Goal: Information Seeking & Learning: Learn about a topic

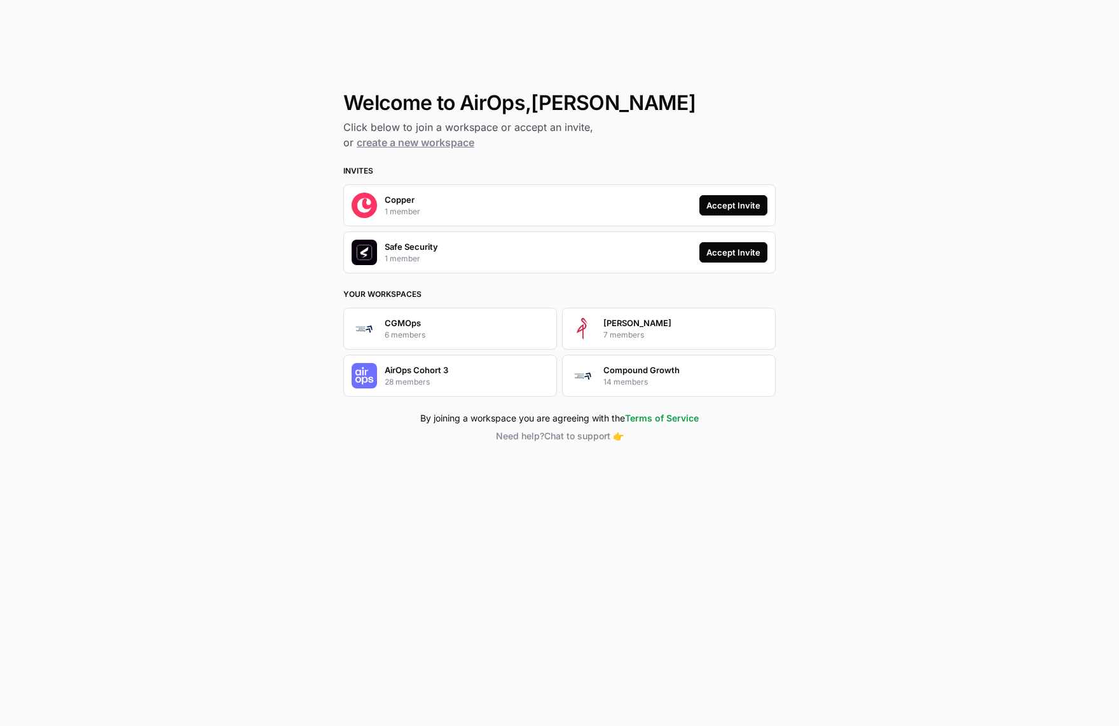
click at [747, 207] on div "Accept Invite" at bounding box center [733, 205] width 54 height 13
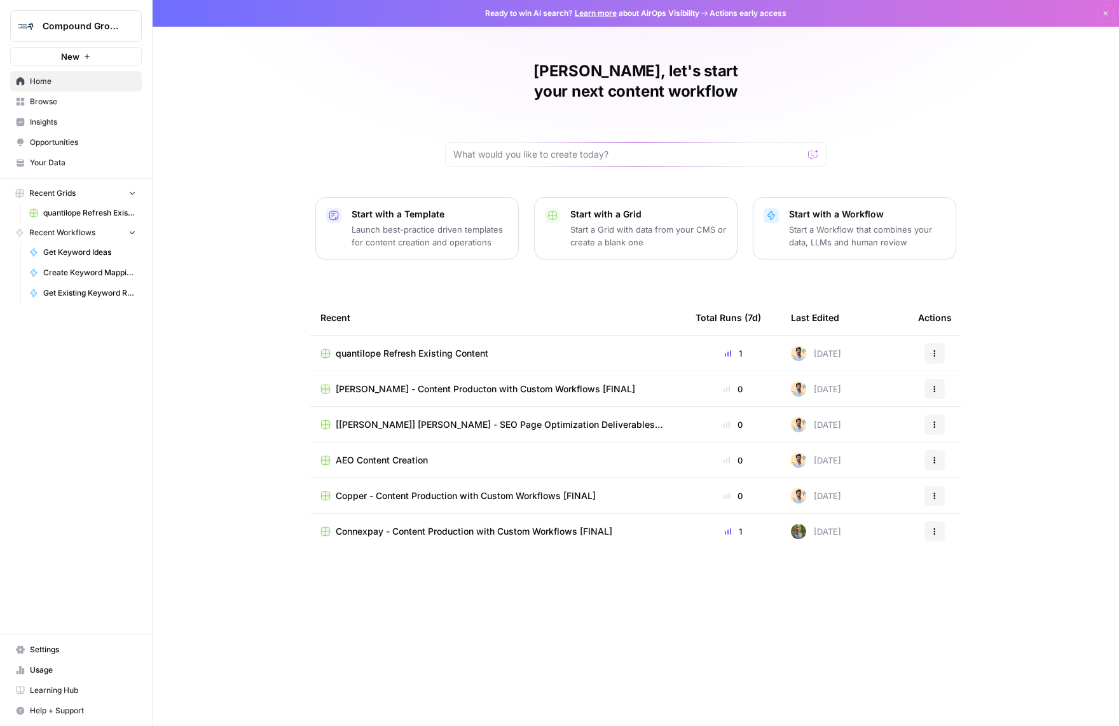
click at [53, 125] on span "Insights" at bounding box center [83, 121] width 106 height 11
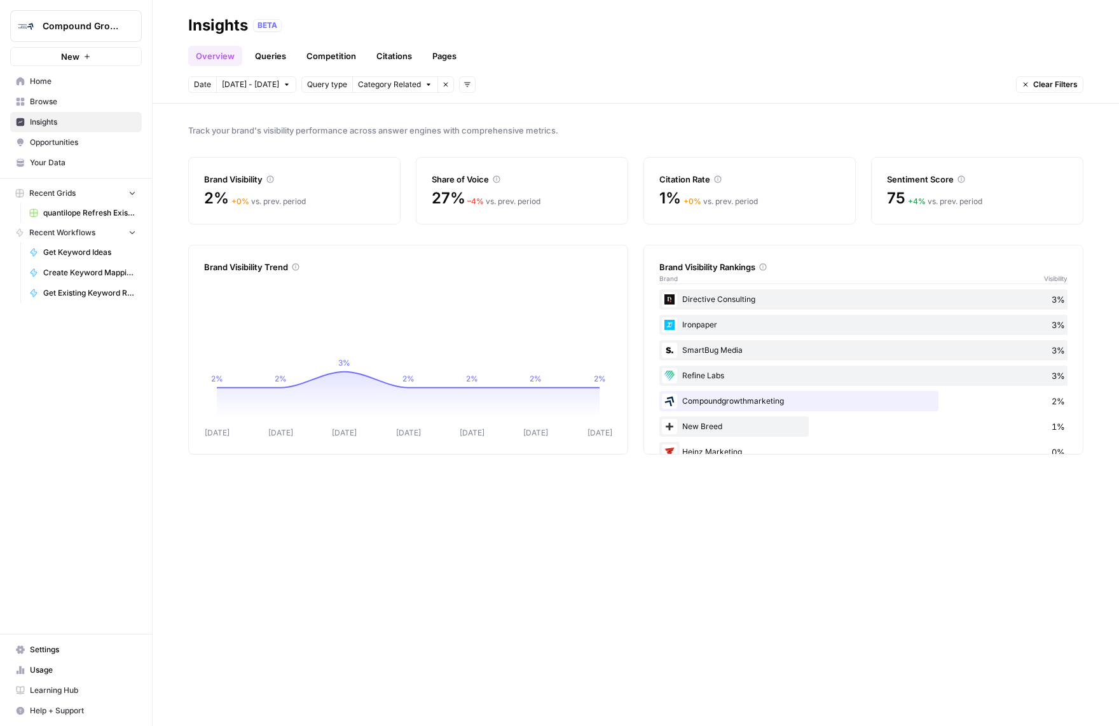
click at [257, 53] on link "Queries" at bounding box center [270, 56] width 46 height 20
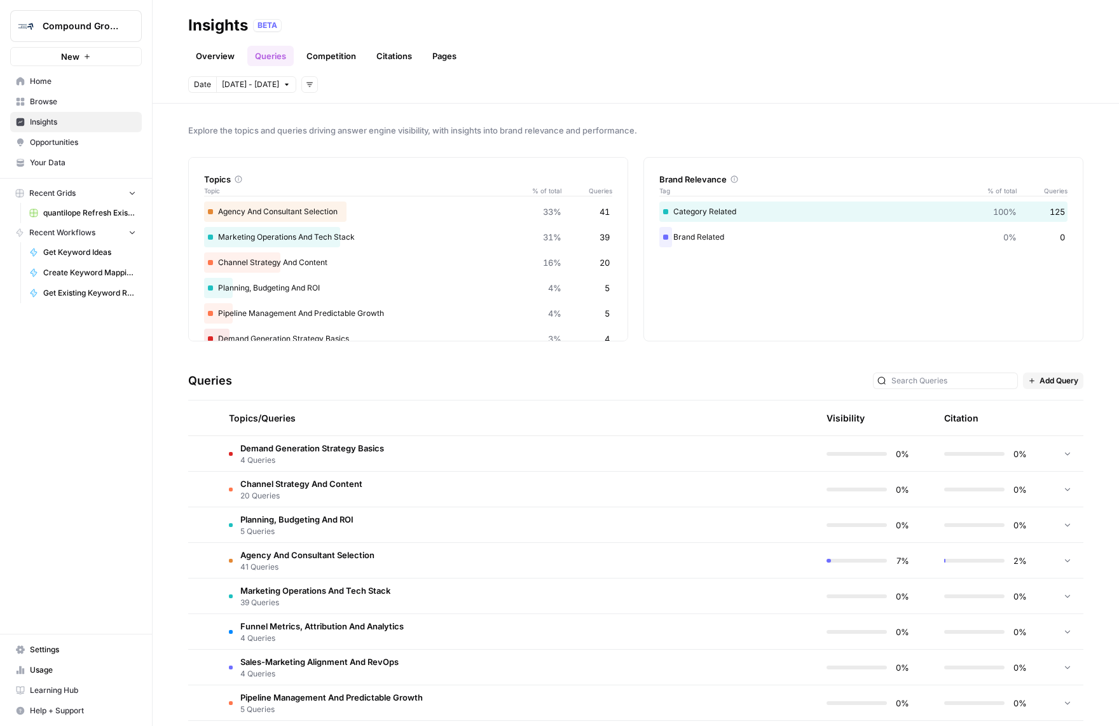
click at [372, 58] on link "Citations" at bounding box center [394, 56] width 51 height 20
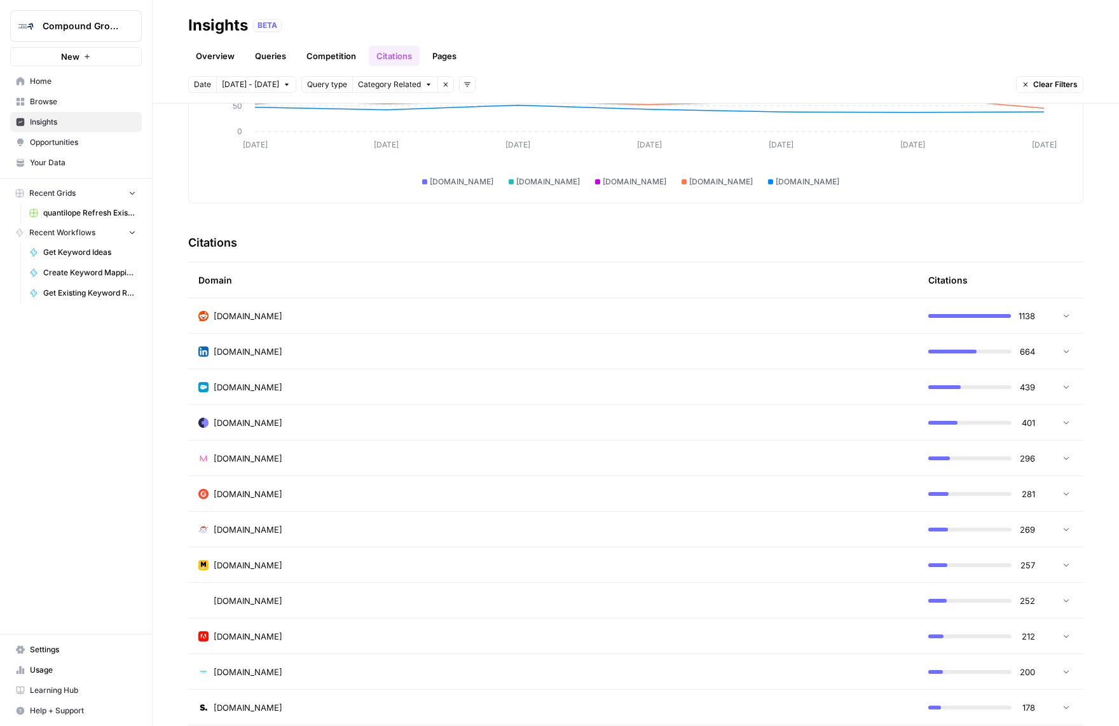
scroll to position [231, 0]
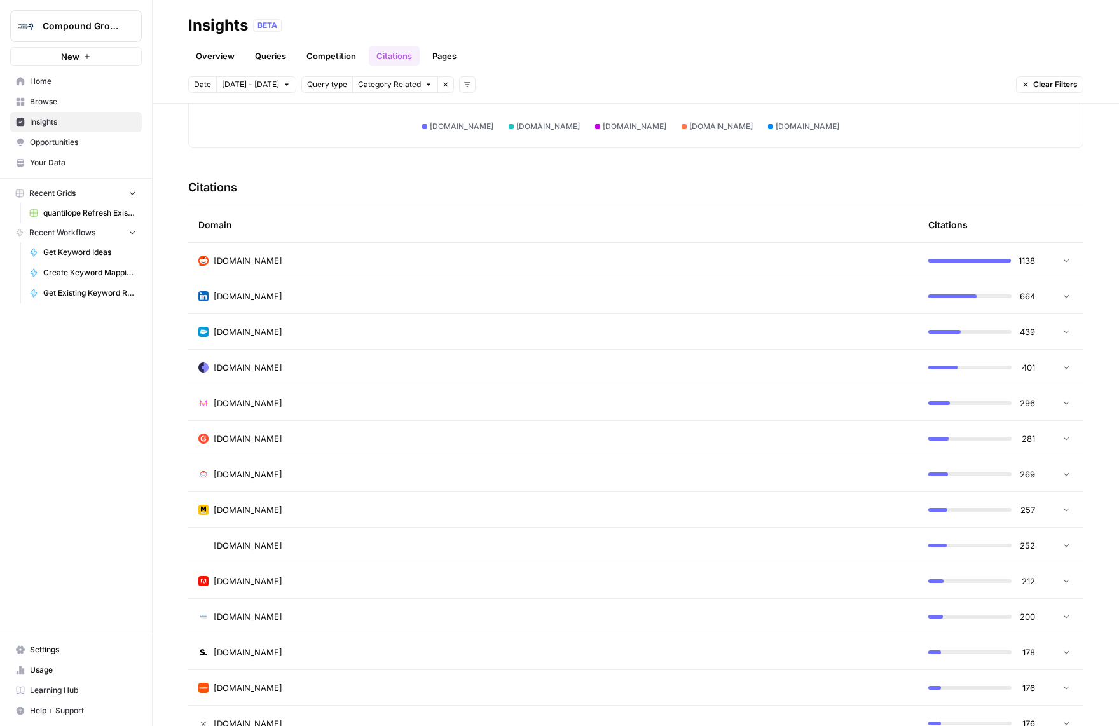
click at [1061, 257] on icon at bounding box center [1065, 259] width 9 height 9
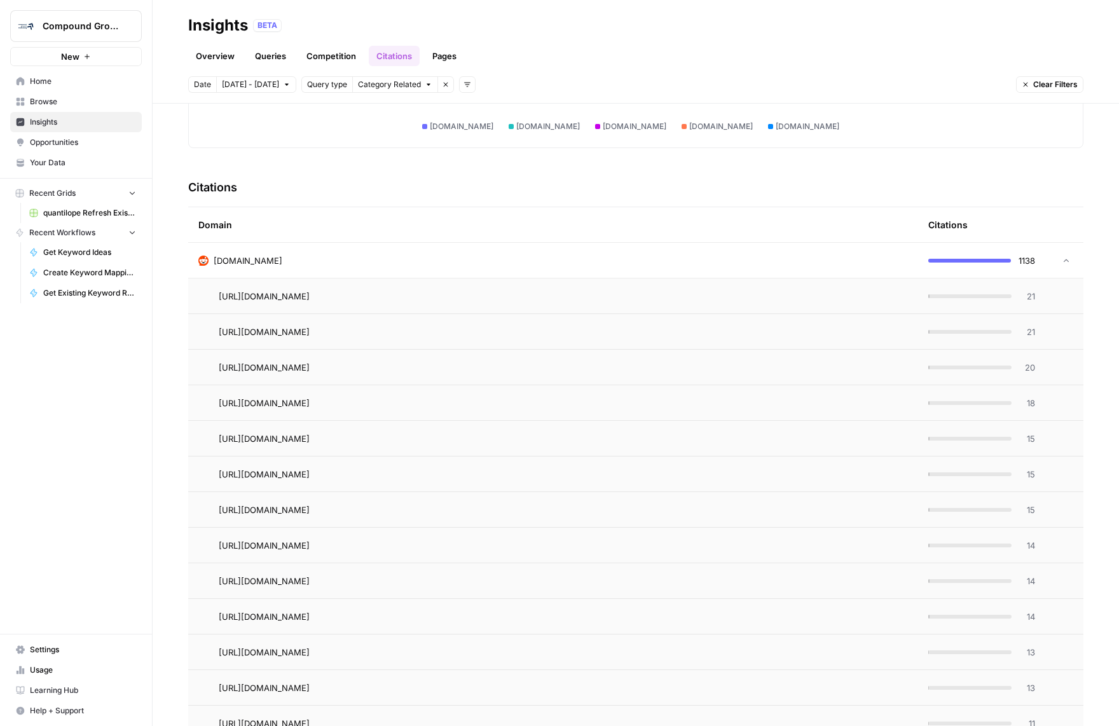
click at [1061, 257] on icon at bounding box center [1065, 260] width 9 height 9
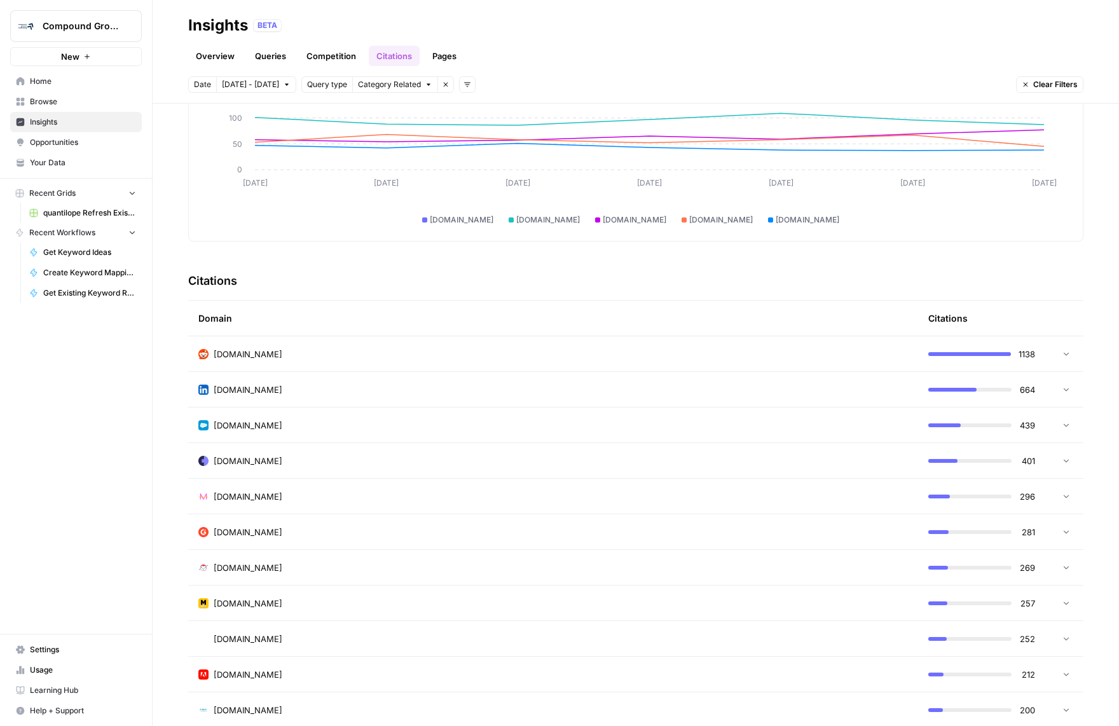
scroll to position [129, 0]
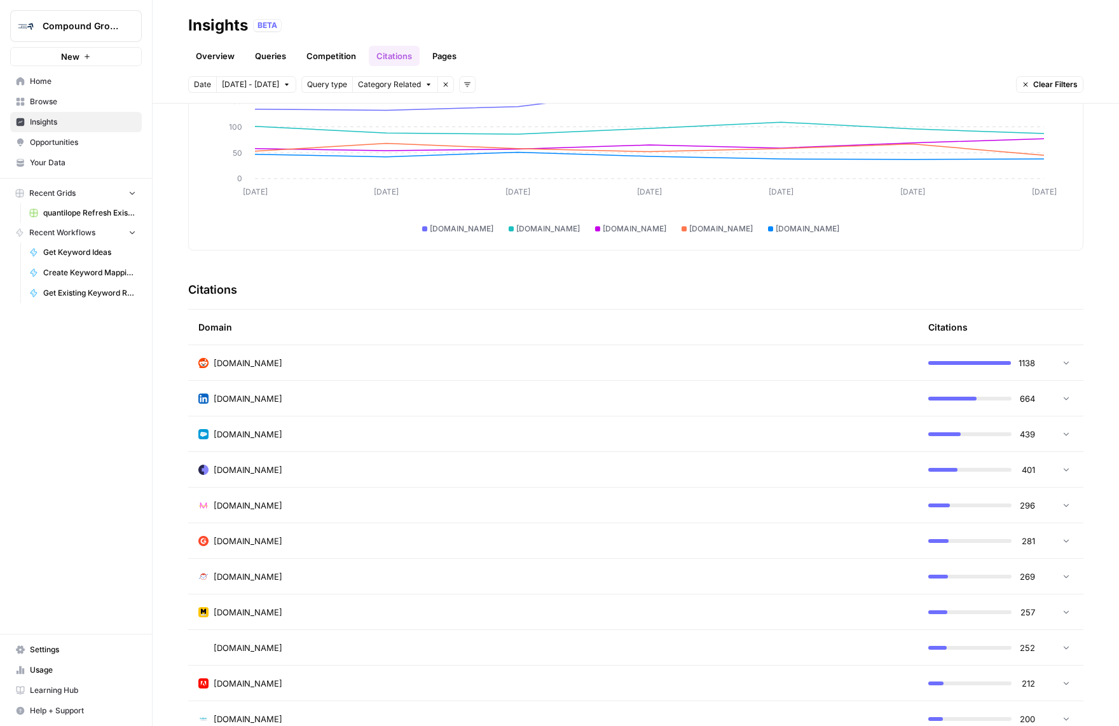
click at [435, 68] on header "Insights BETA Overview Queries Competition Citations Pages Date [DATE] - [DATE]…" at bounding box center [636, 52] width 966 height 104
click at [437, 62] on link "Pages" at bounding box center [444, 56] width 39 height 20
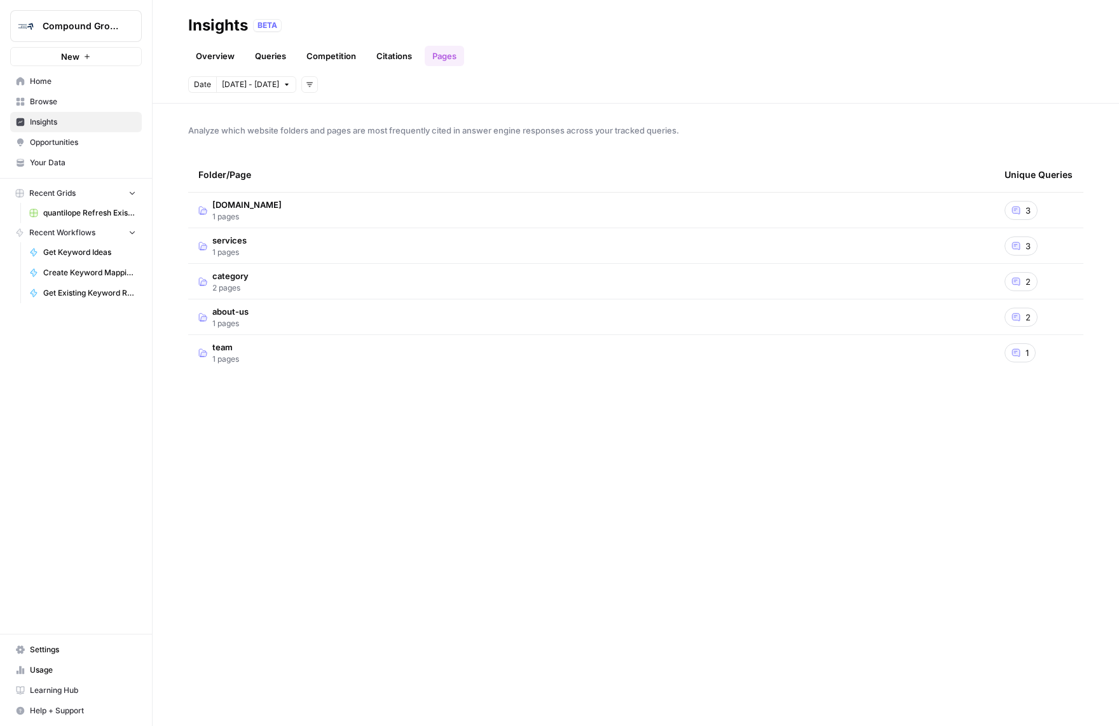
click at [1025, 212] on span "3" at bounding box center [1027, 210] width 5 height 13
click at [1026, 247] on span "3" at bounding box center [1027, 246] width 5 height 13
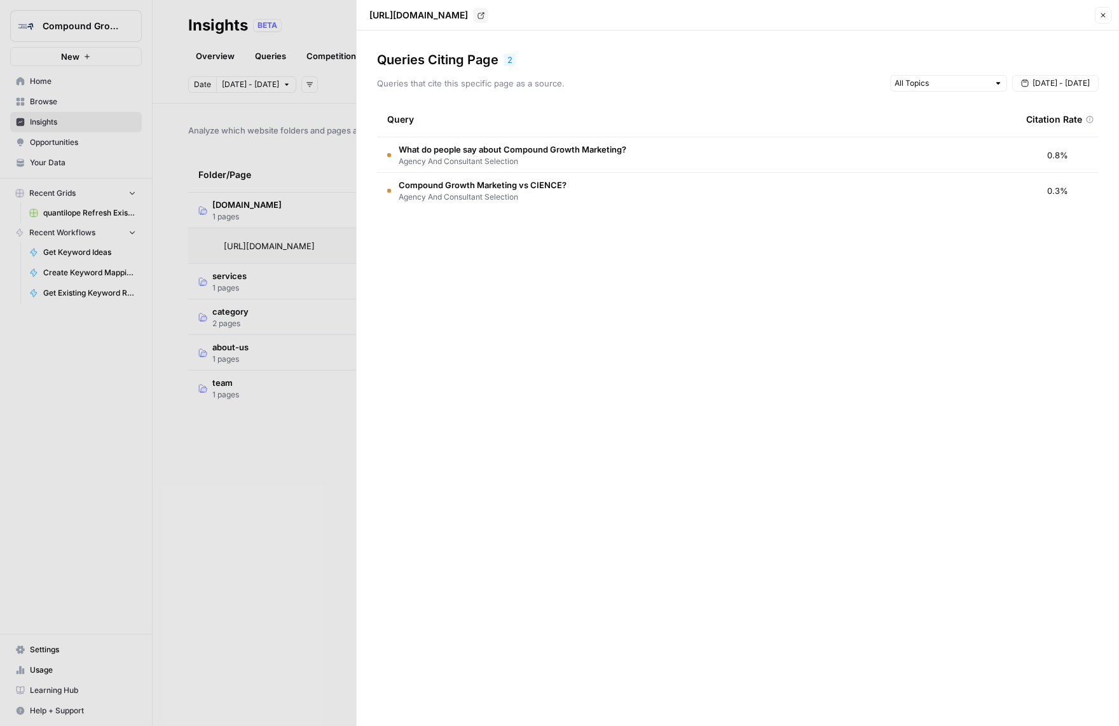
click at [1099, 15] on icon "button" at bounding box center [1103, 15] width 8 height 8
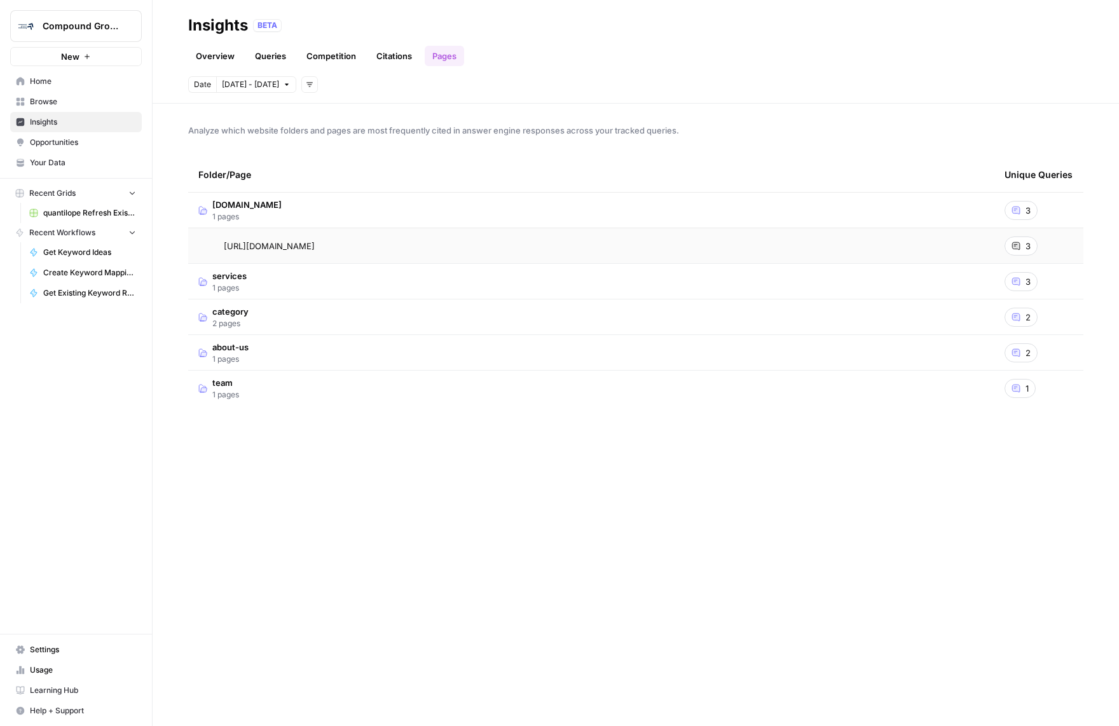
click at [1015, 246] on icon at bounding box center [1016, 246] width 8 height 8
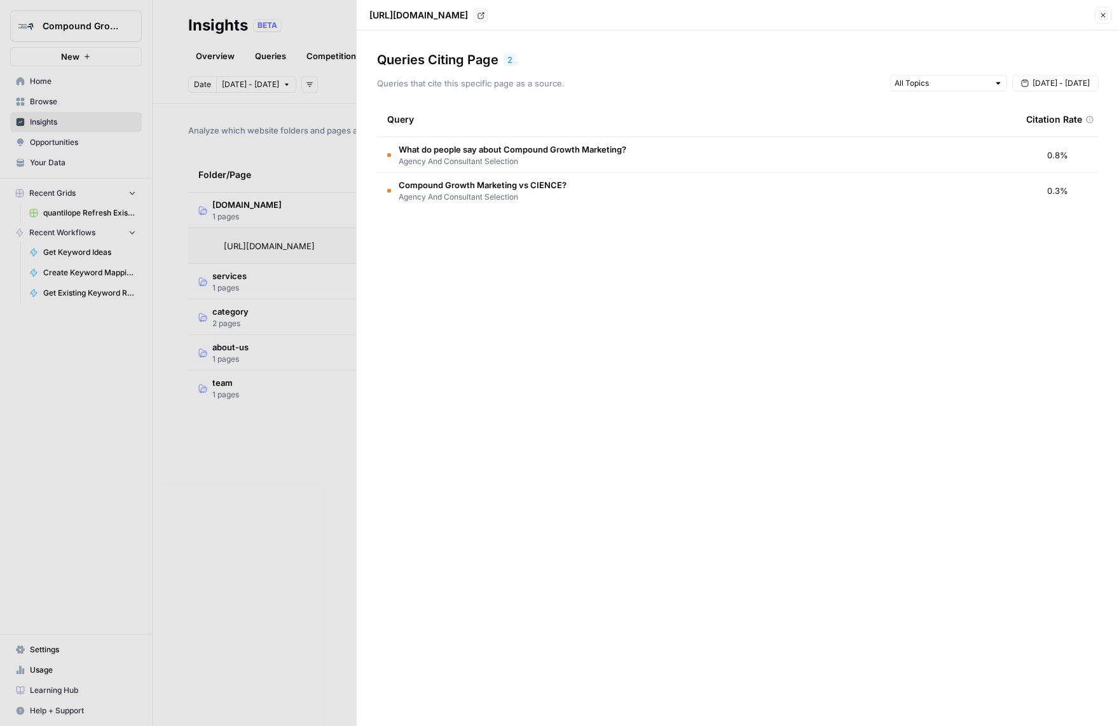
click at [1101, 17] on icon "button" at bounding box center [1103, 15] width 8 height 8
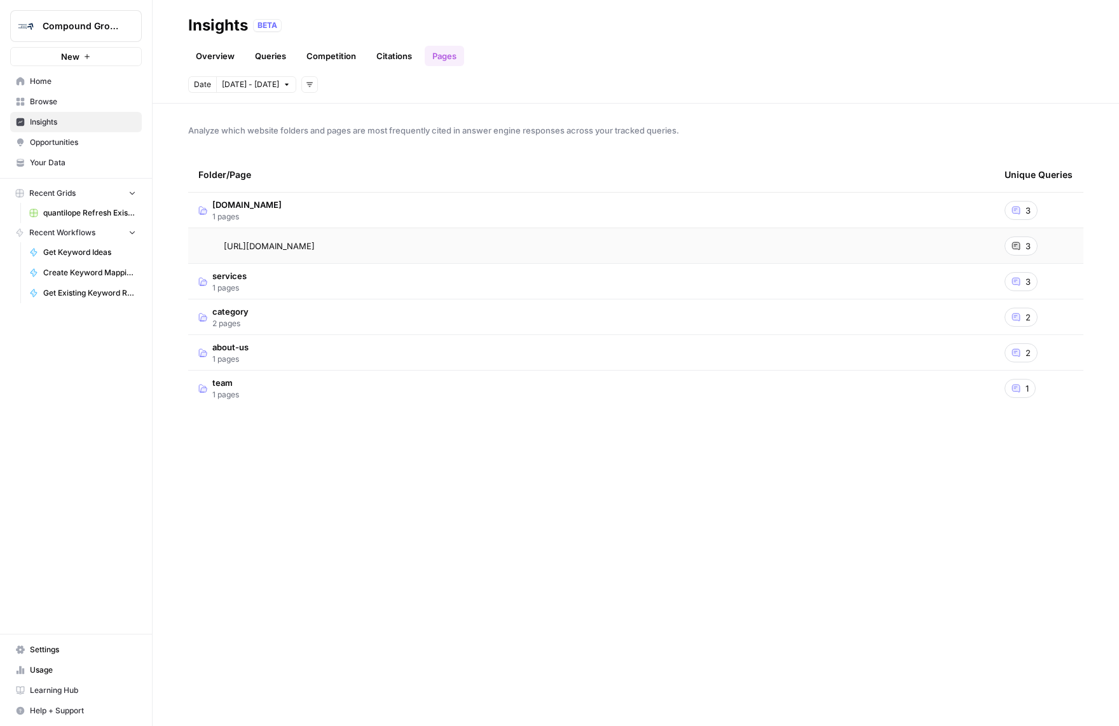
click at [235, 278] on span "services" at bounding box center [229, 275] width 34 height 13
click at [251, 207] on span "[DOMAIN_NAME]" at bounding box center [246, 204] width 69 height 13
click at [1020, 282] on icon at bounding box center [1015, 281] width 9 height 9
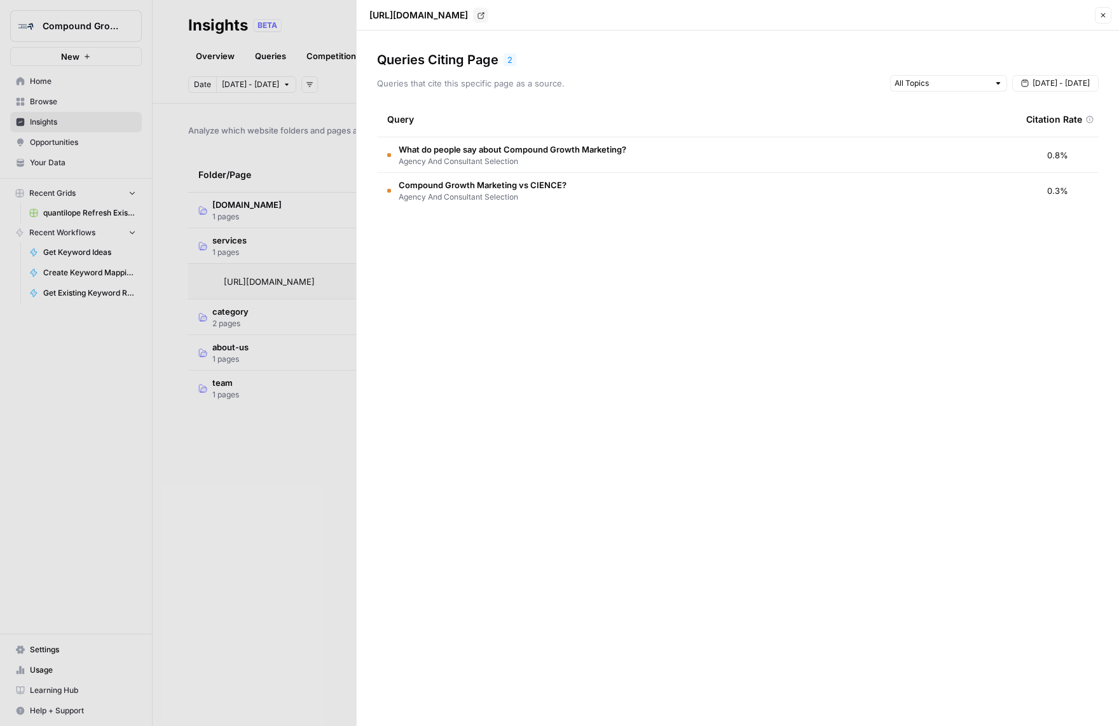
click at [1099, 17] on icon "button" at bounding box center [1103, 15] width 8 height 8
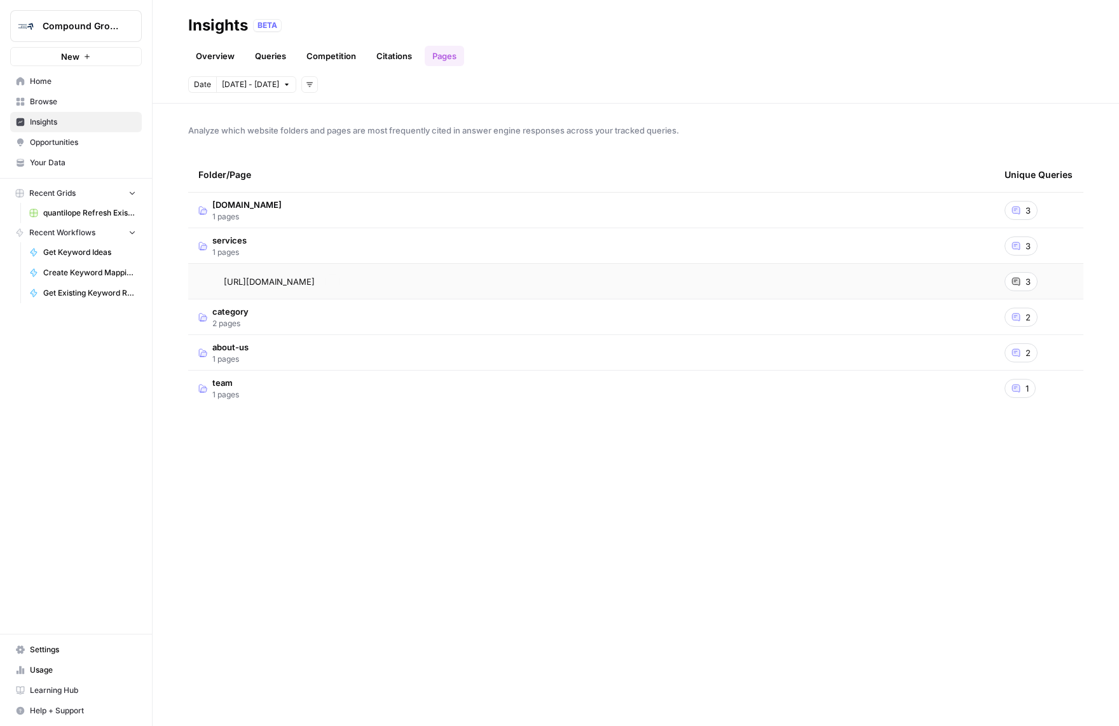
click at [239, 247] on span "1 pages" at bounding box center [229, 252] width 34 height 11
click at [241, 280] on span "category" at bounding box center [230, 275] width 36 height 13
click at [1021, 311] on div "1" at bounding box center [1019, 317] width 31 height 19
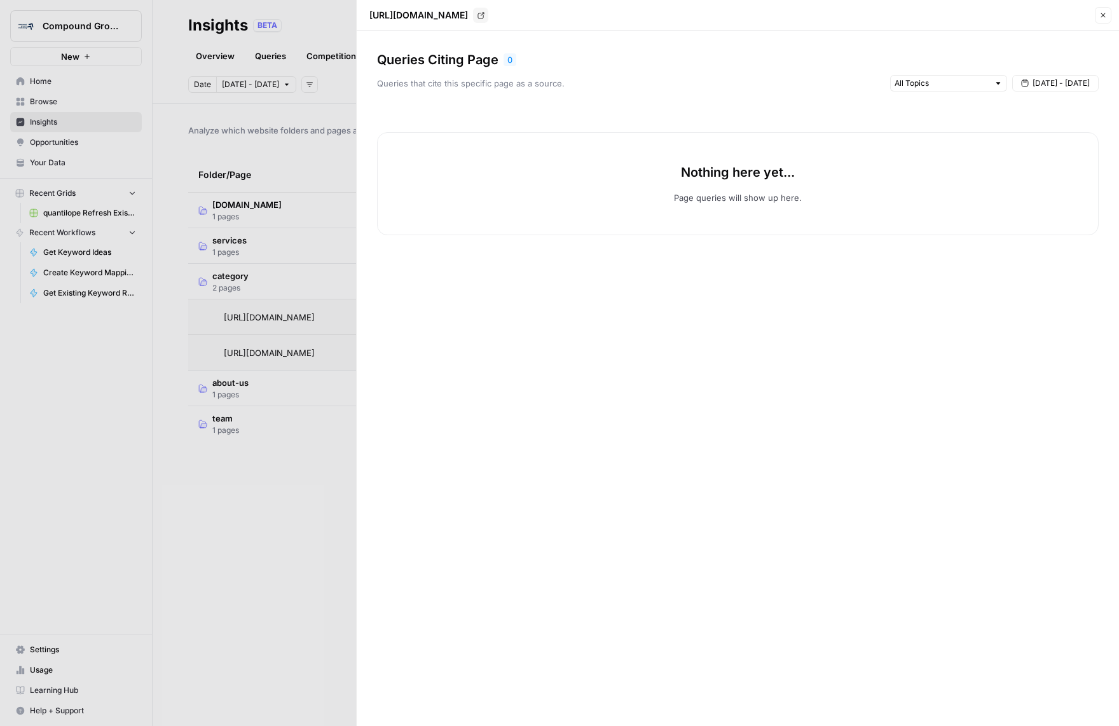
click at [1103, 10] on button "Close" at bounding box center [1102, 15] width 17 height 17
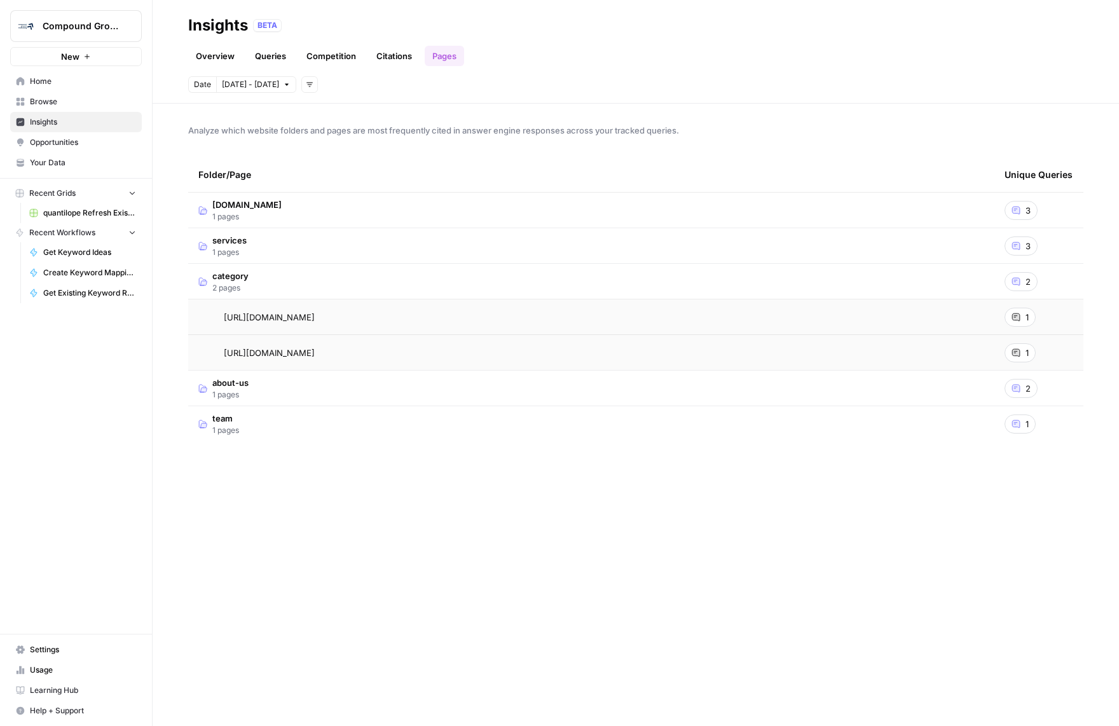
click at [1026, 350] on span "1" at bounding box center [1026, 352] width 3 height 13
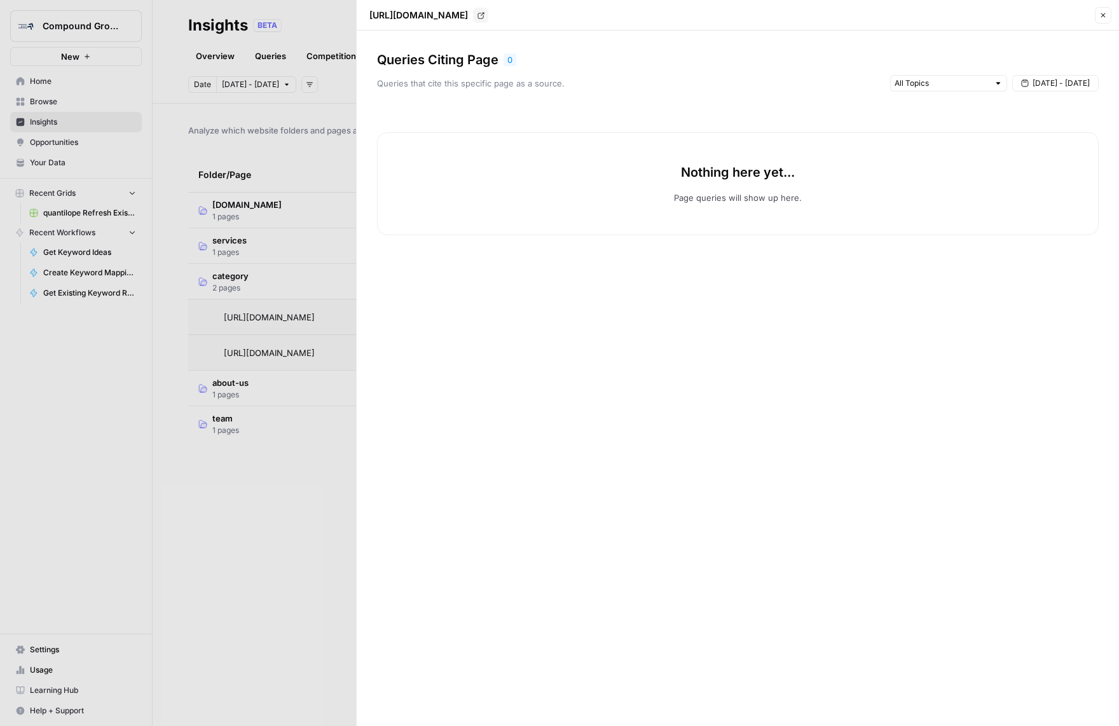
click at [1105, 10] on button "Close" at bounding box center [1102, 15] width 17 height 17
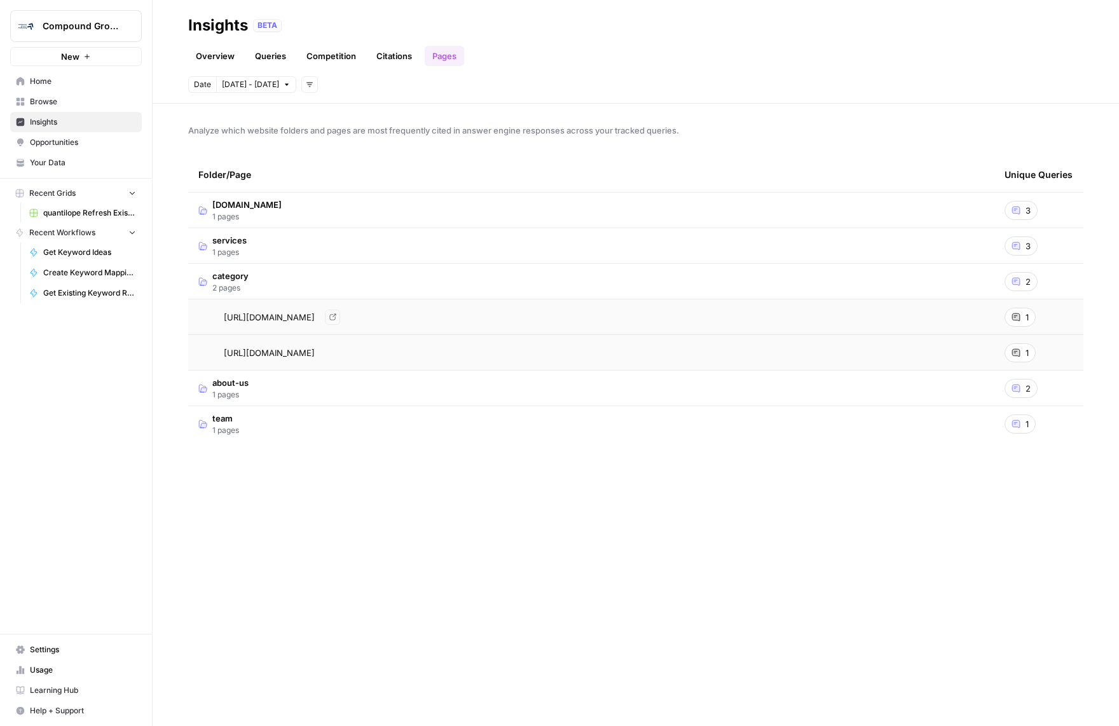
click at [237, 274] on span "category" at bounding box center [230, 275] width 36 height 13
click at [236, 324] on span "1 pages" at bounding box center [230, 323] width 36 height 11
click at [1019, 352] on icon at bounding box center [1016, 353] width 8 height 8
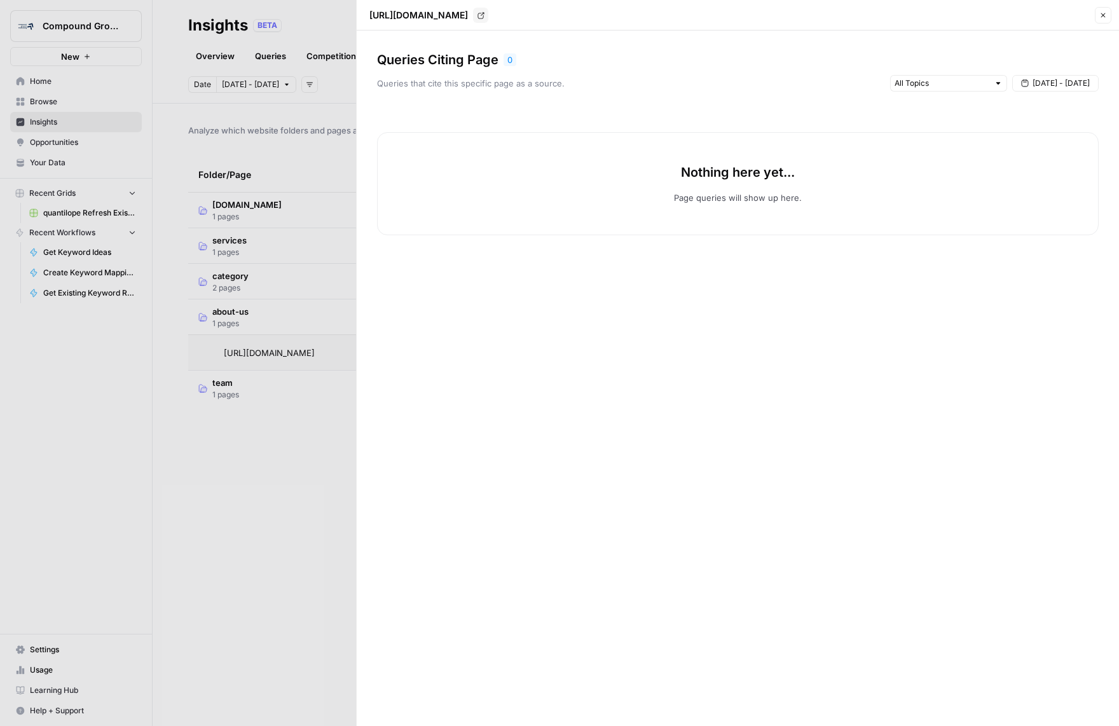
click at [1103, 18] on icon "button" at bounding box center [1103, 15] width 8 height 8
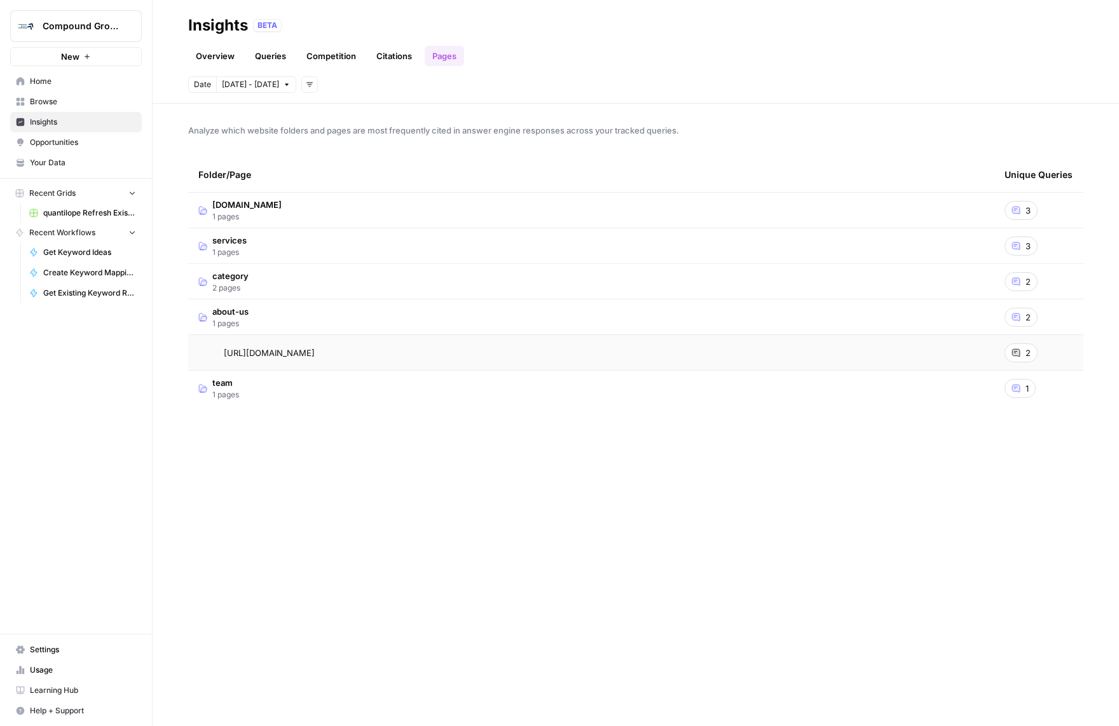
click at [240, 323] on span "1 pages" at bounding box center [230, 323] width 36 height 11
click at [234, 357] on span "1 pages" at bounding box center [225, 358] width 27 height 11
click at [1017, 389] on icon at bounding box center [1016, 388] width 8 height 8
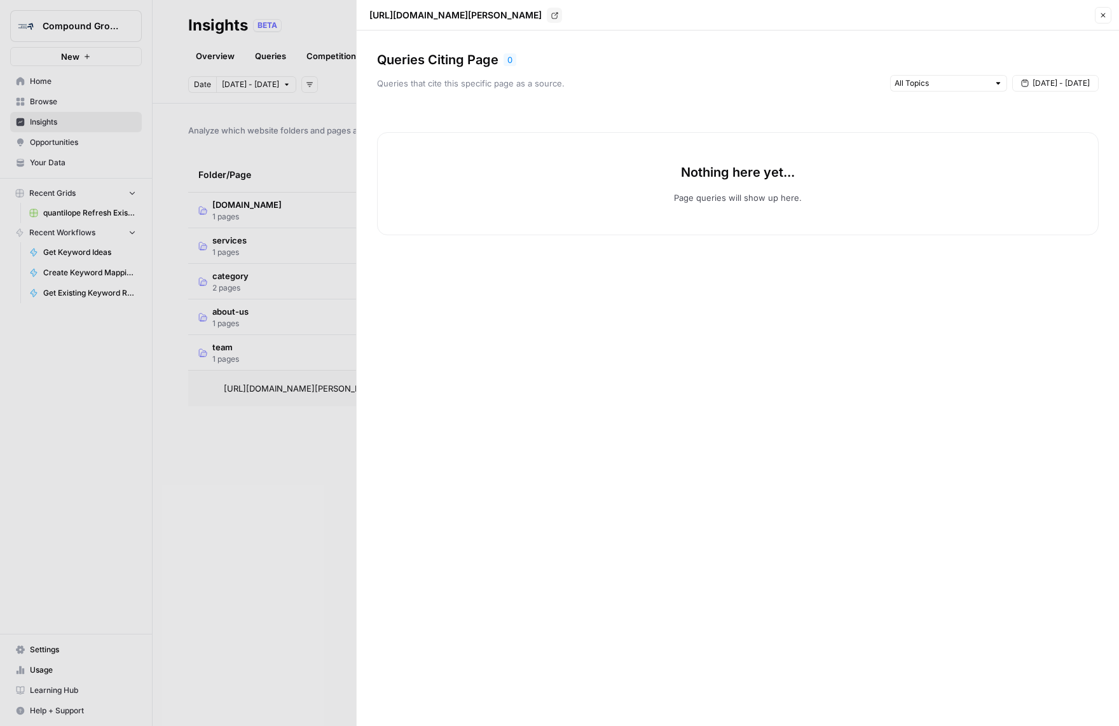
click at [1103, 18] on icon "button" at bounding box center [1103, 15] width 8 height 8
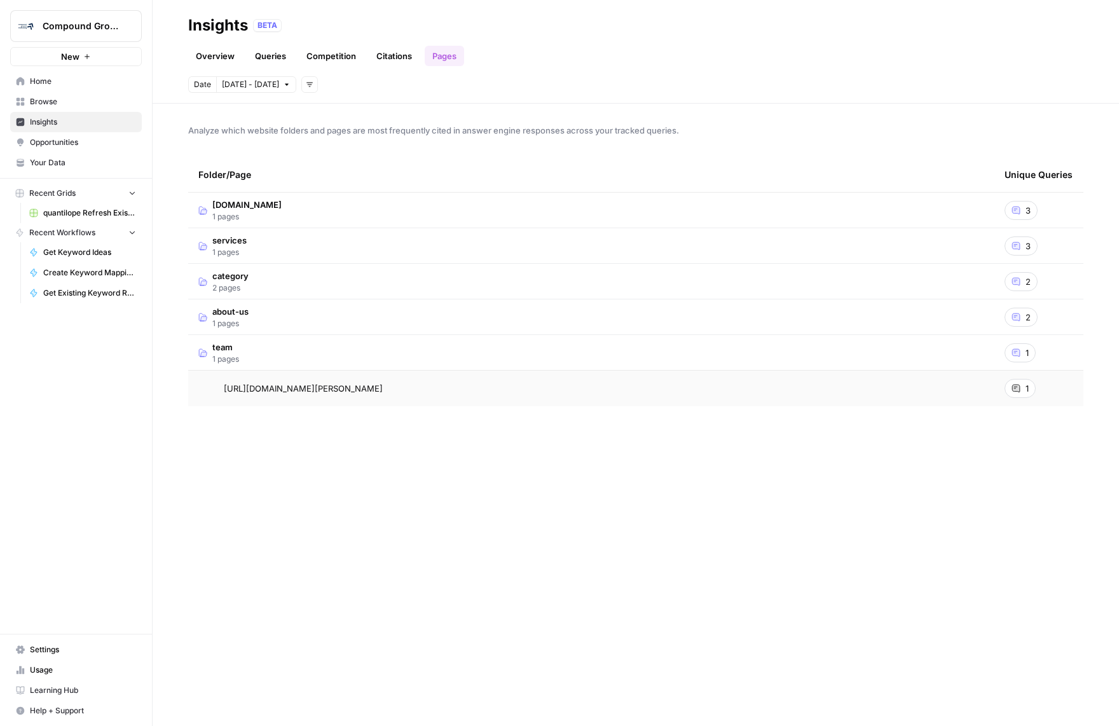
click at [384, 46] on link "Citations" at bounding box center [394, 56] width 51 height 20
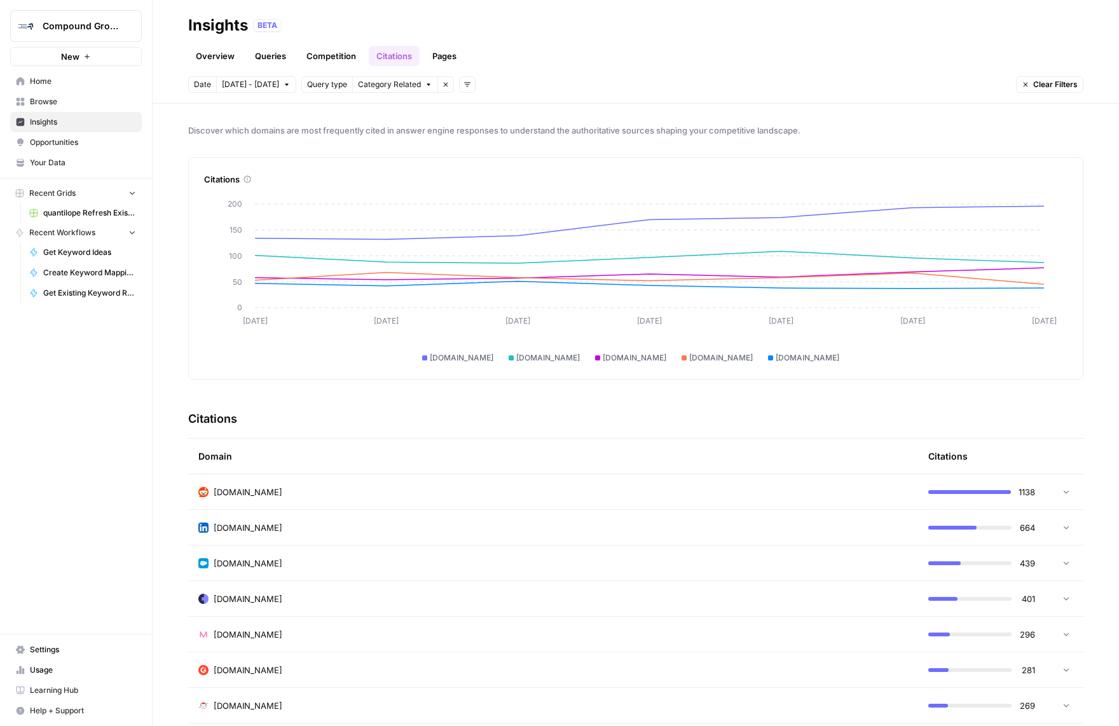
click at [266, 60] on link "Queries" at bounding box center [270, 56] width 46 height 20
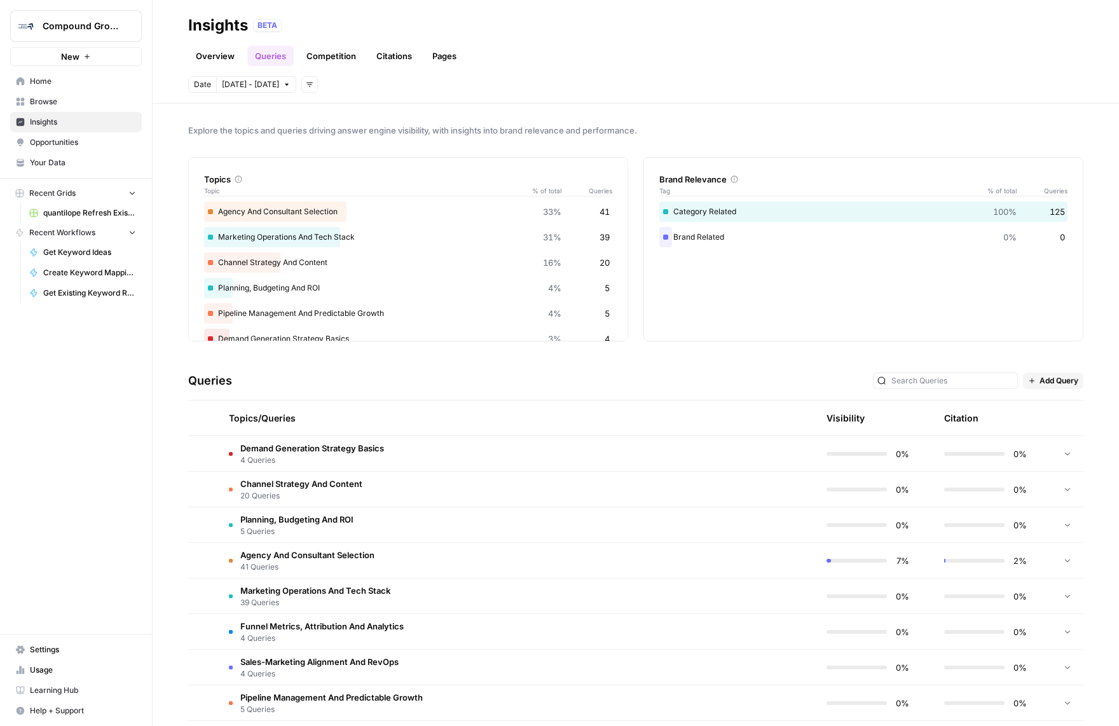
click at [400, 458] on td "Demand Generation Strategy Basics 4 Queries" at bounding box center [457, 453] width 477 height 35
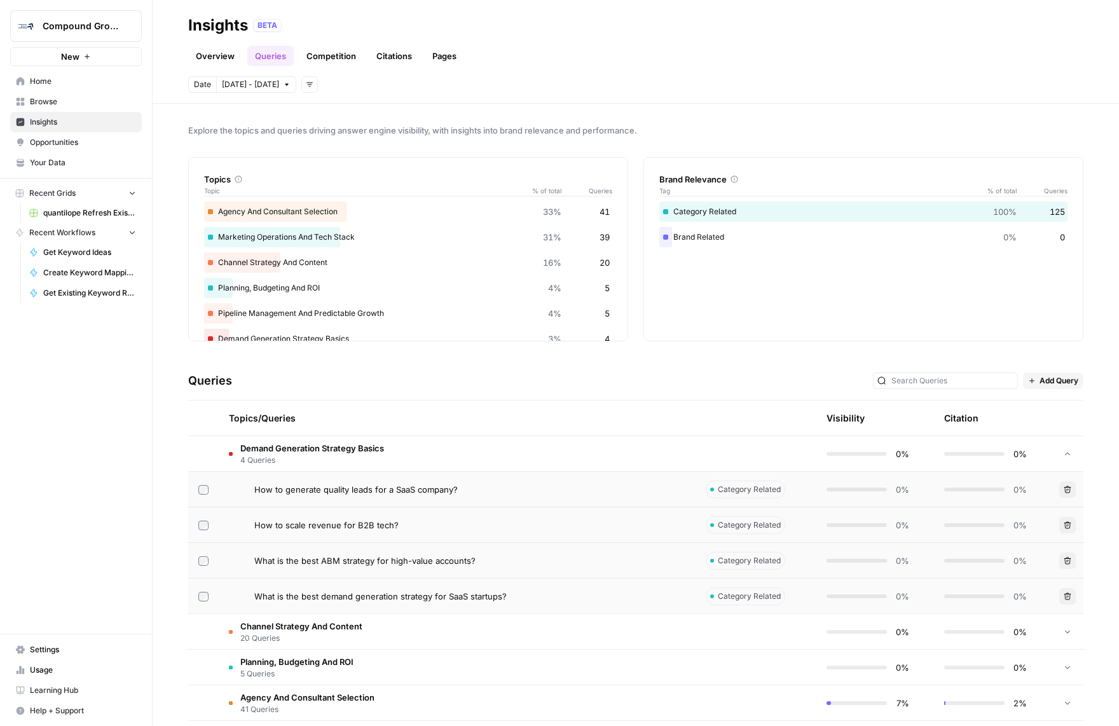
click at [392, 489] on span "How to generate quality leads for a SaaS company?" at bounding box center [355, 489] width 203 height 13
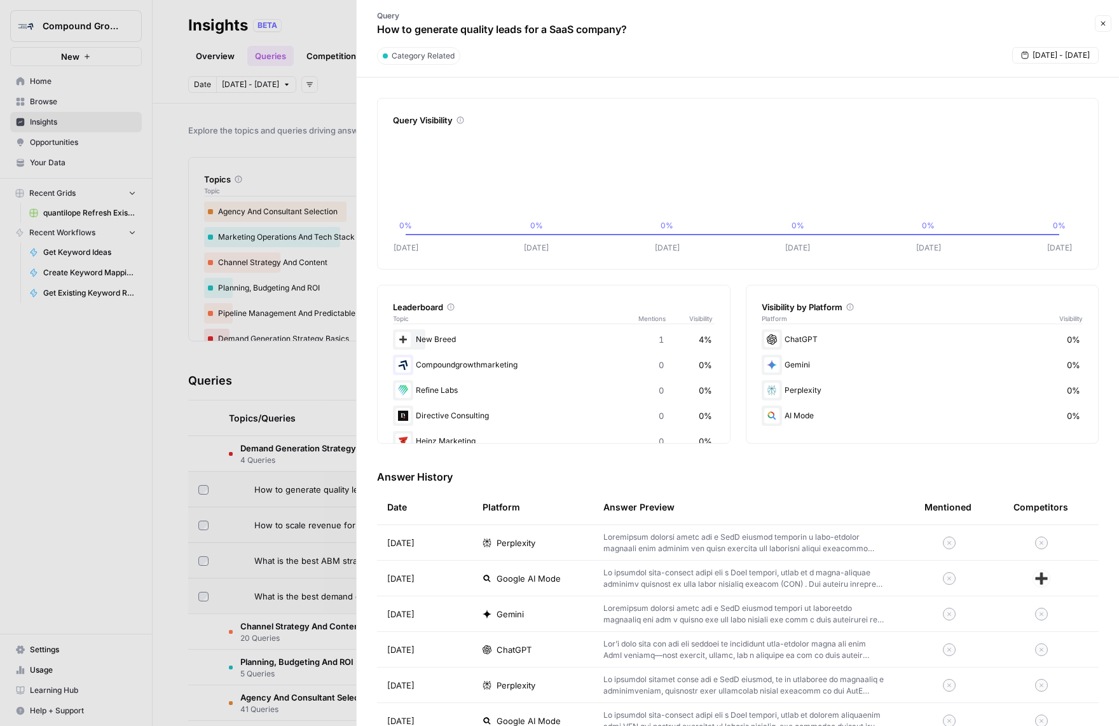
click at [1106, 24] on span "Close" at bounding box center [1106, 24] width 1 height 1
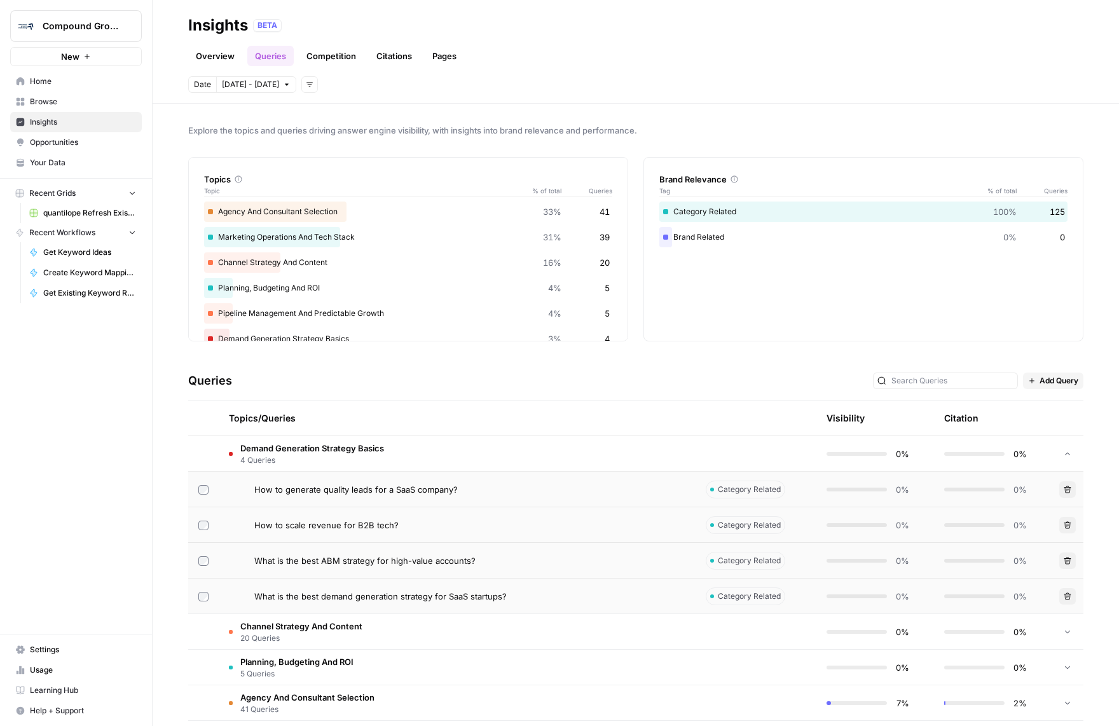
click at [99, 145] on span "Opportunities" at bounding box center [83, 142] width 106 height 11
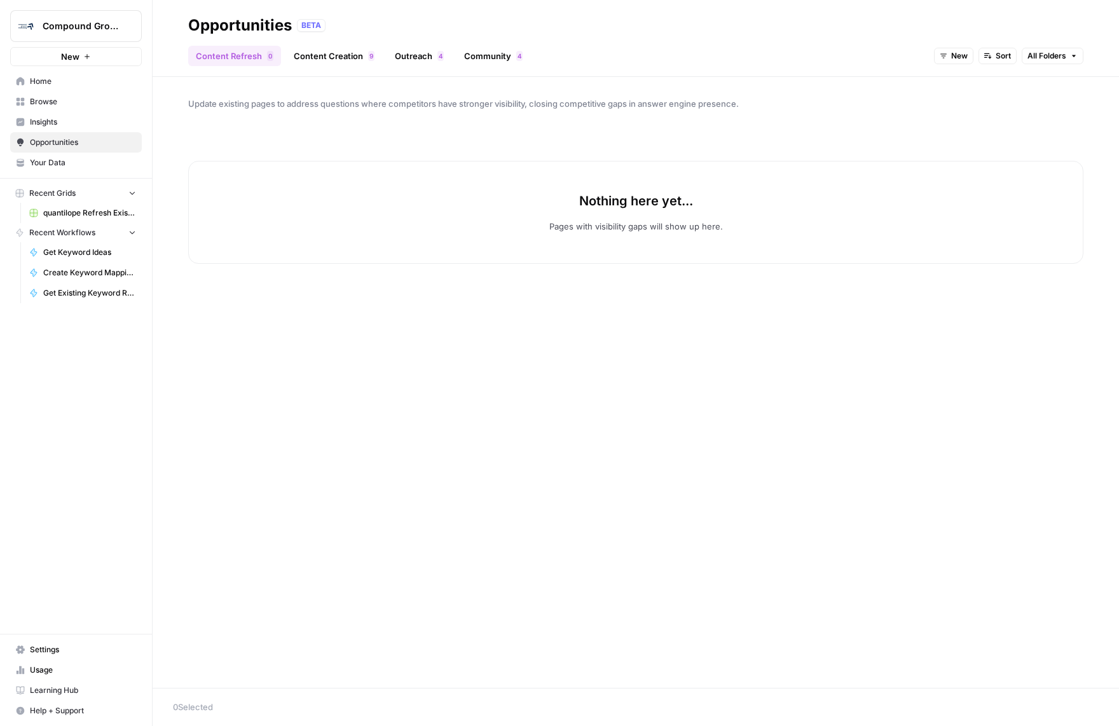
click at [90, 130] on link "Insights" at bounding box center [76, 122] width 132 height 20
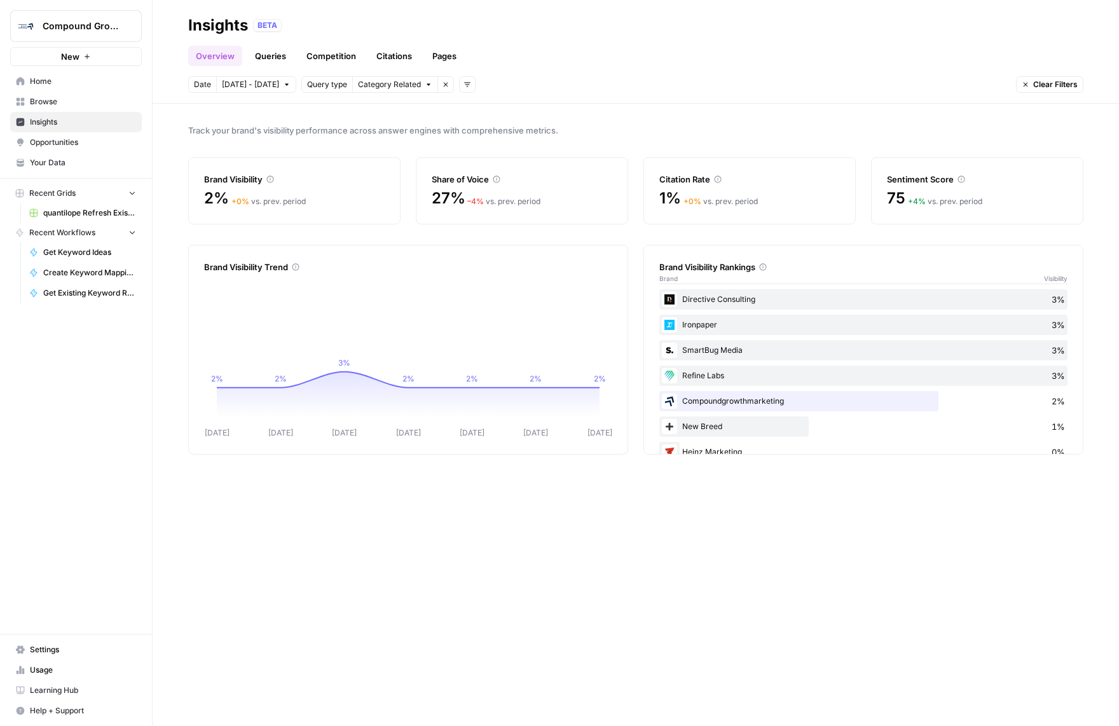
click at [289, 54] on link "Queries" at bounding box center [270, 56] width 46 height 20
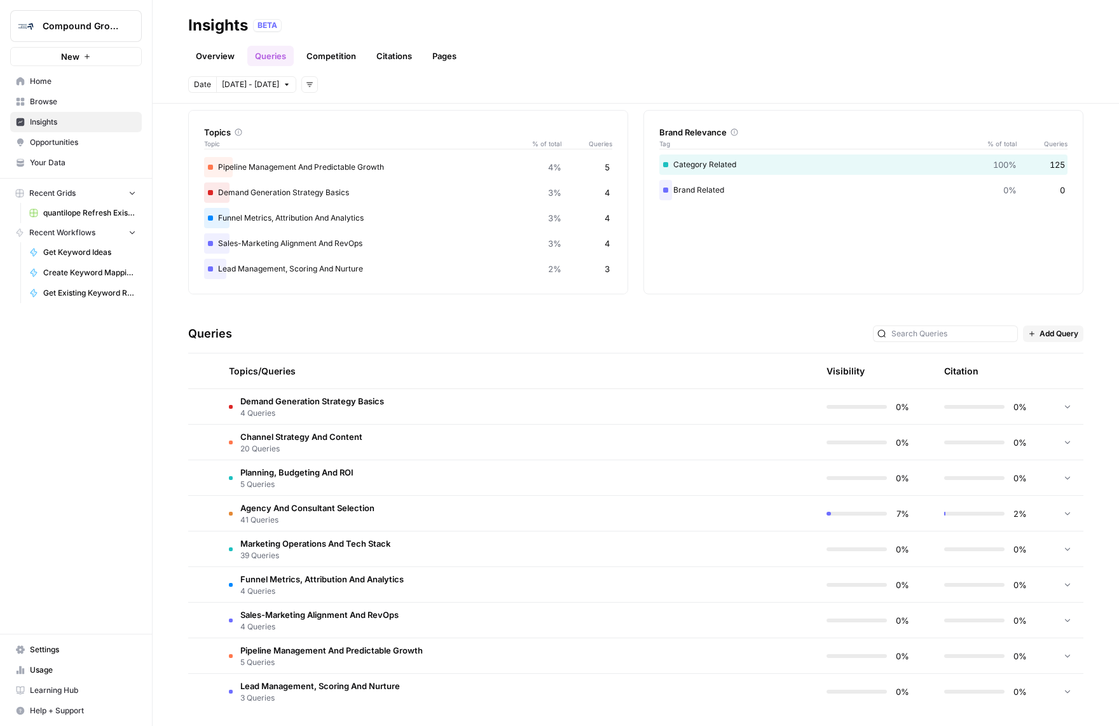
scroll to position [51, 0]
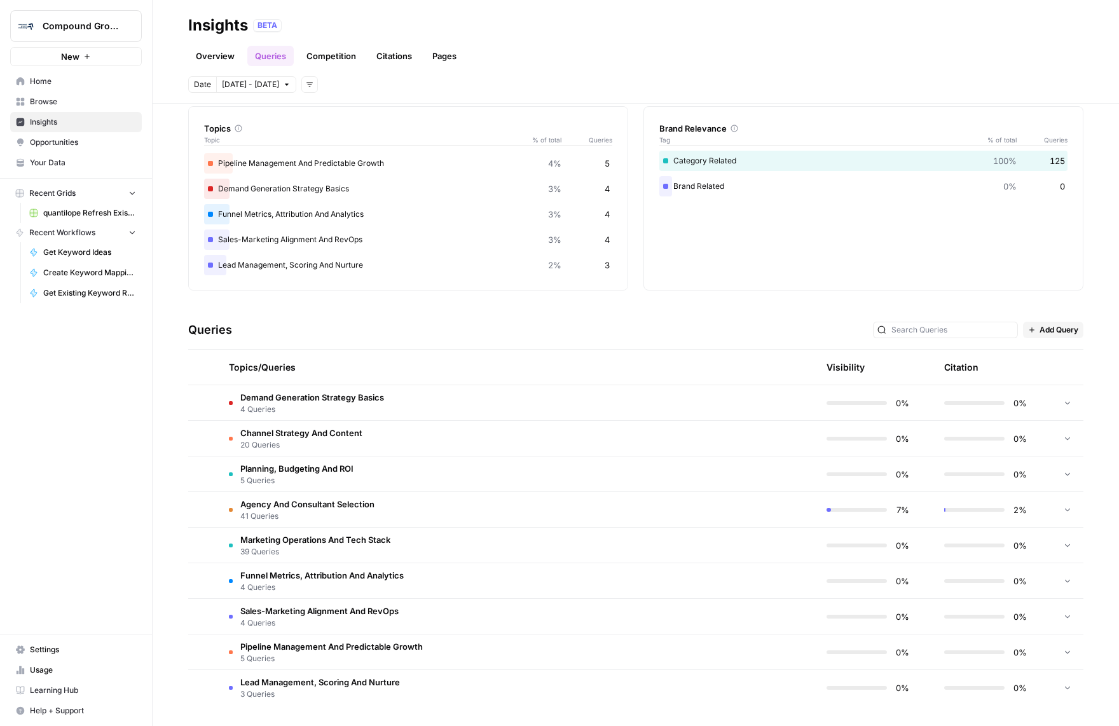
click at [310, 57] on link "Competition" at bounding box center [331, 56] width 65 height 20
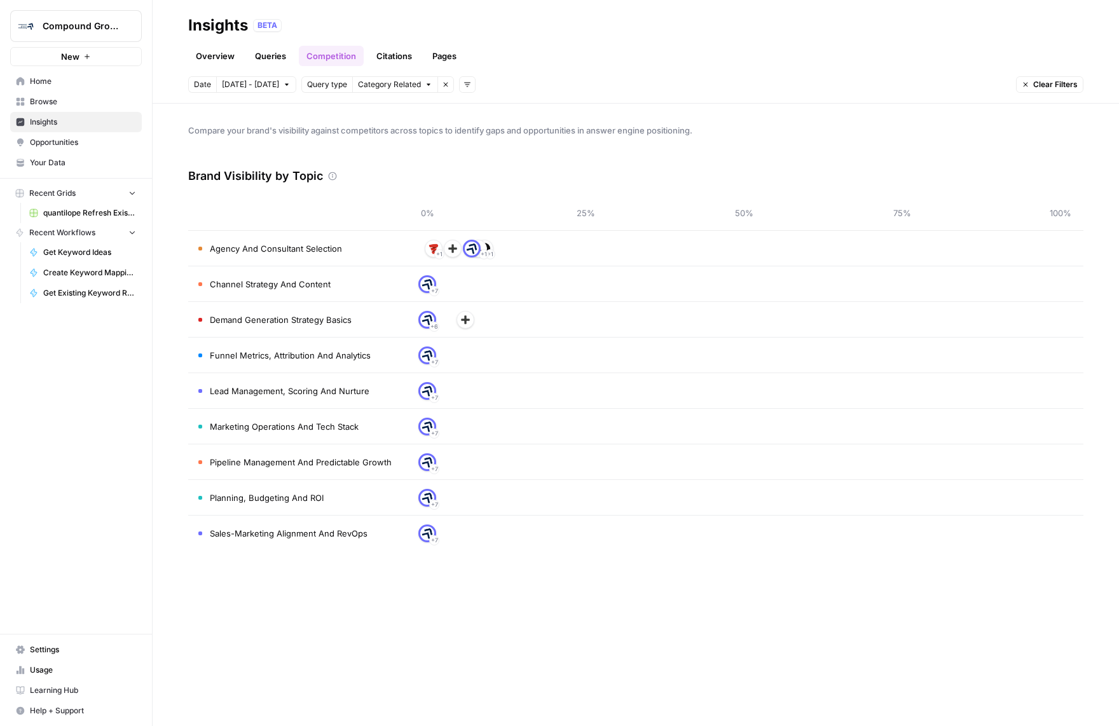
click at [395, 60] on link "Citations" at bounding box center [394, 56] width 51 height 20
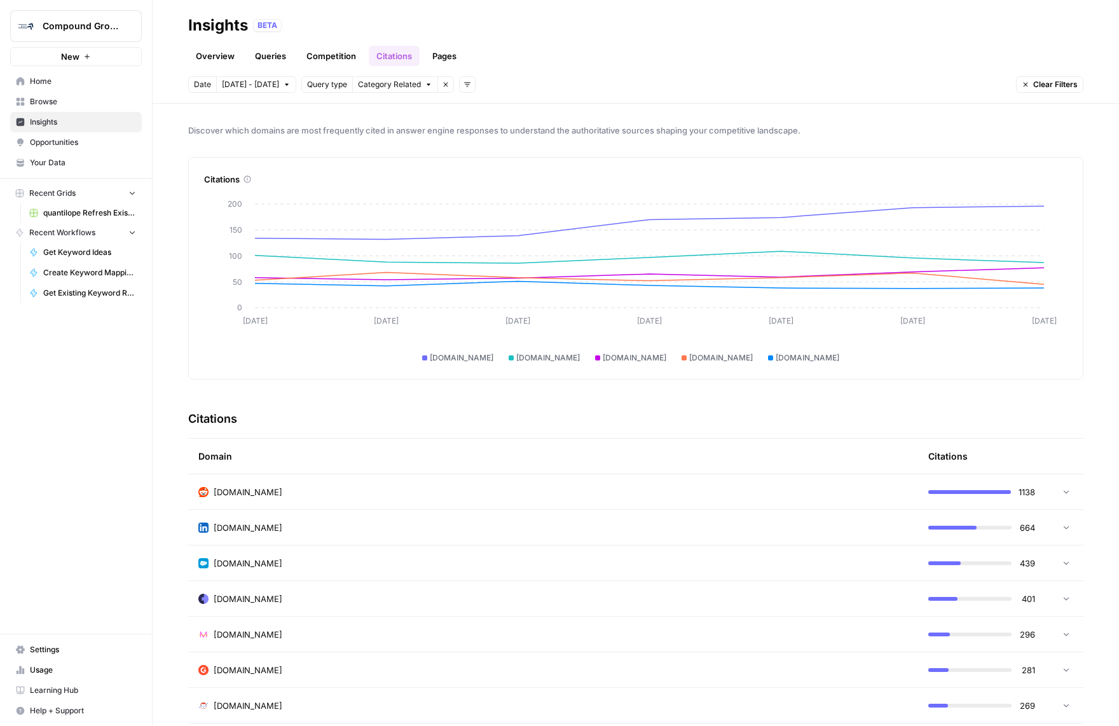
click at [443, 55] on link "Pages" at bounding box center [444, 56] width 39 height 20
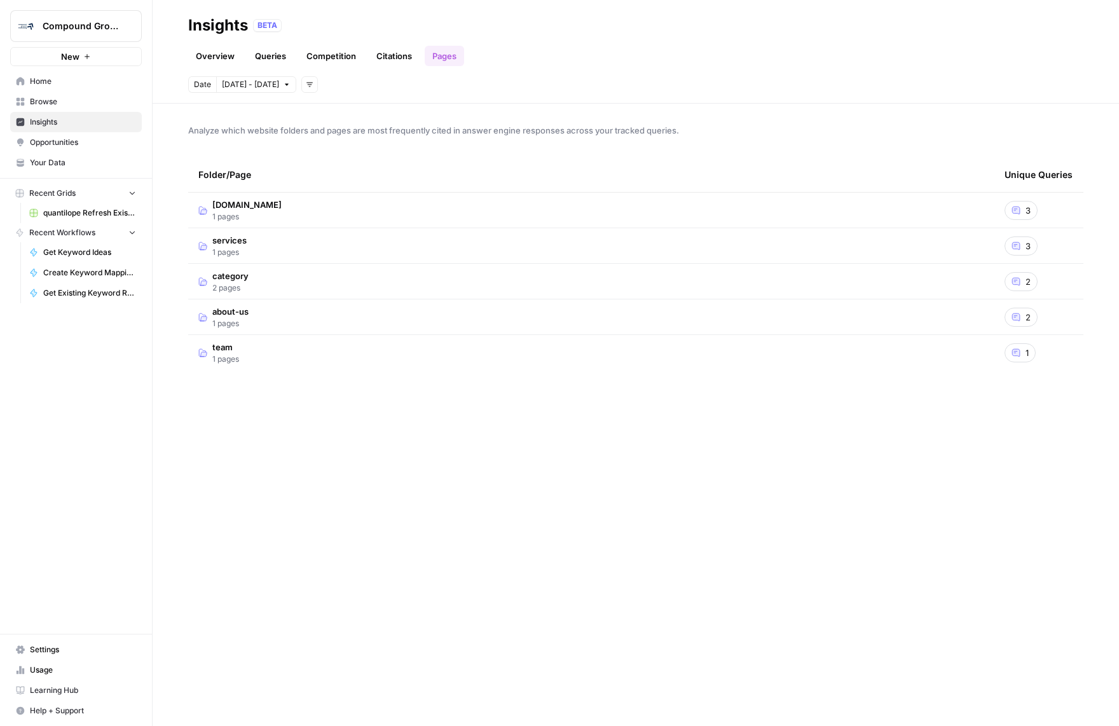
click at [407, 51] on link "Citations" at bounding box center [394, 56] width 51 height 20
